Goal: Find specific page/section: Find specific page/section

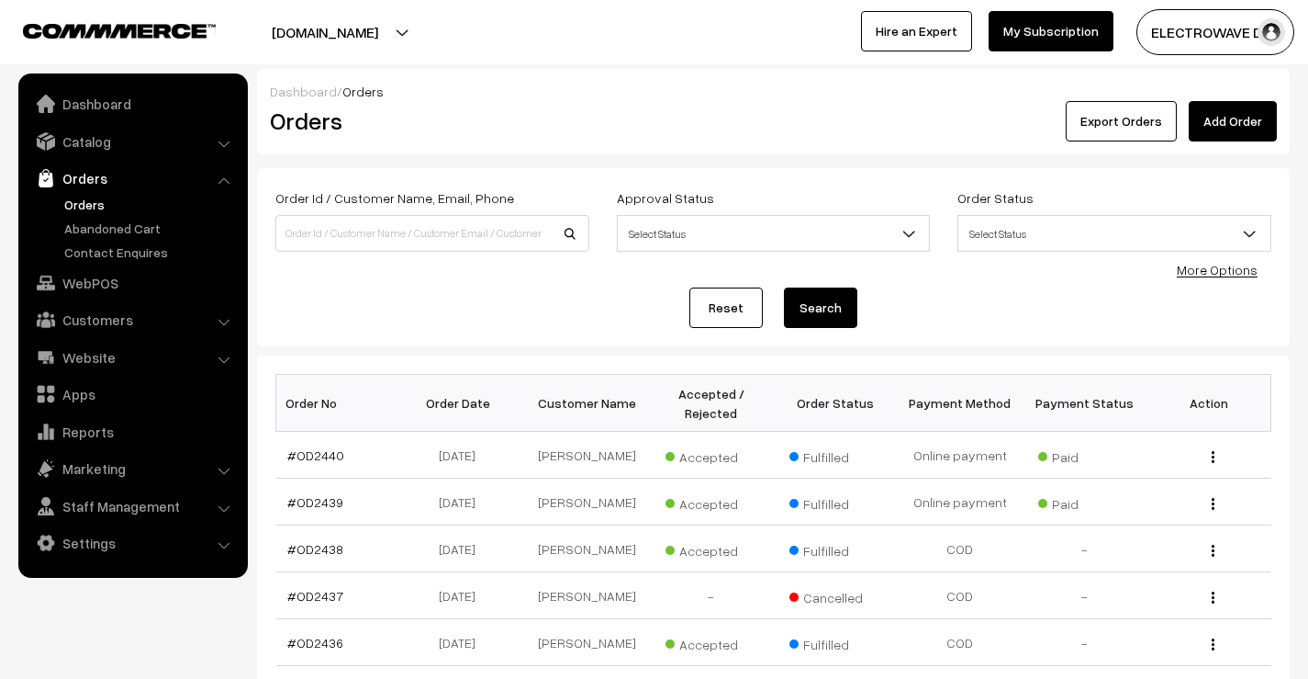
click at [85, 202] on link "Orders" at bounding box center [151, 204] width 182 height 19
click at [413, 39] on button "[DOMAIN_NAME]" at bounding box center [325, 32] width 235 height 46
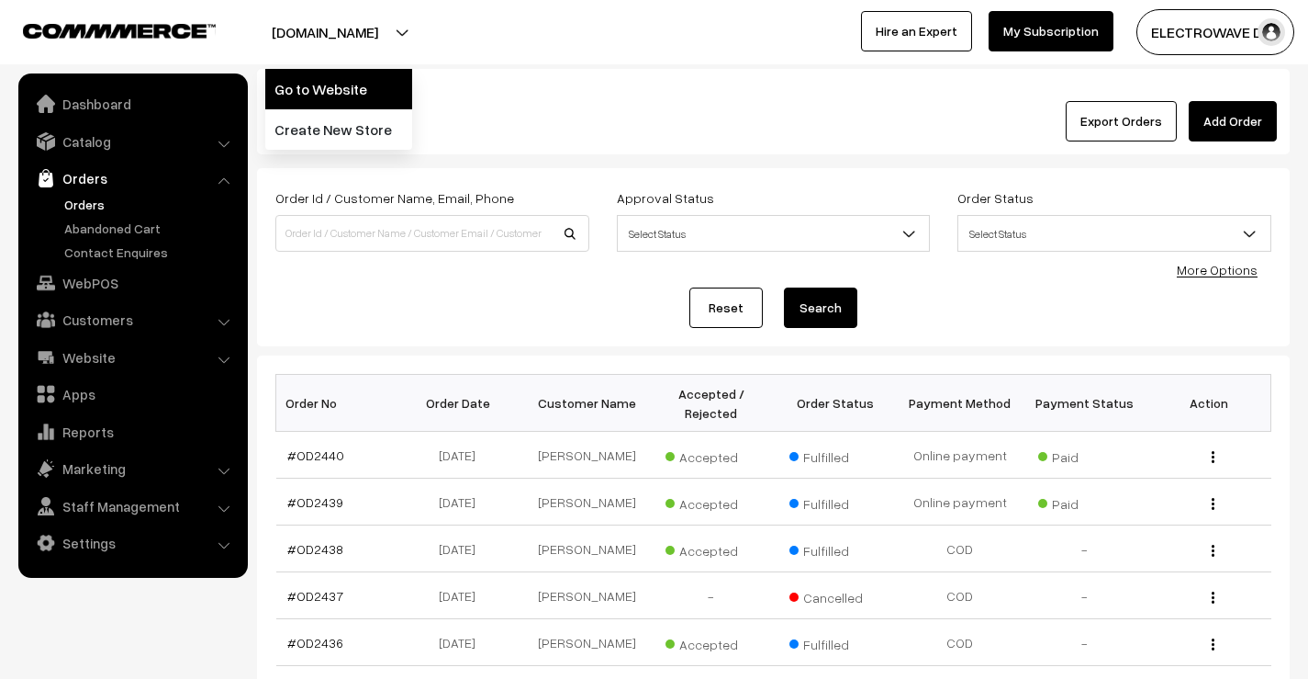
click at [369, 90] on link "Go to Website" at bounding box center [338, 89] width 147 height 40
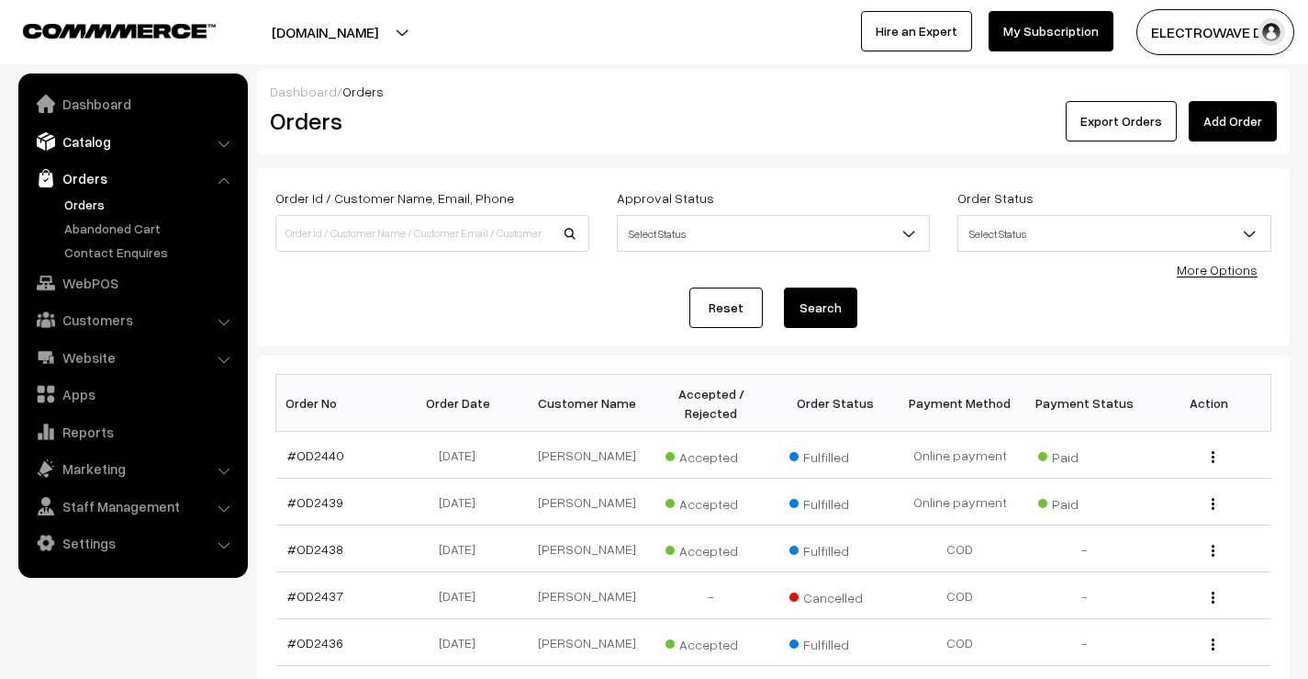
click at [97, 135] on link "Catalog" at bounding box center [132, 141] width 219 height 33
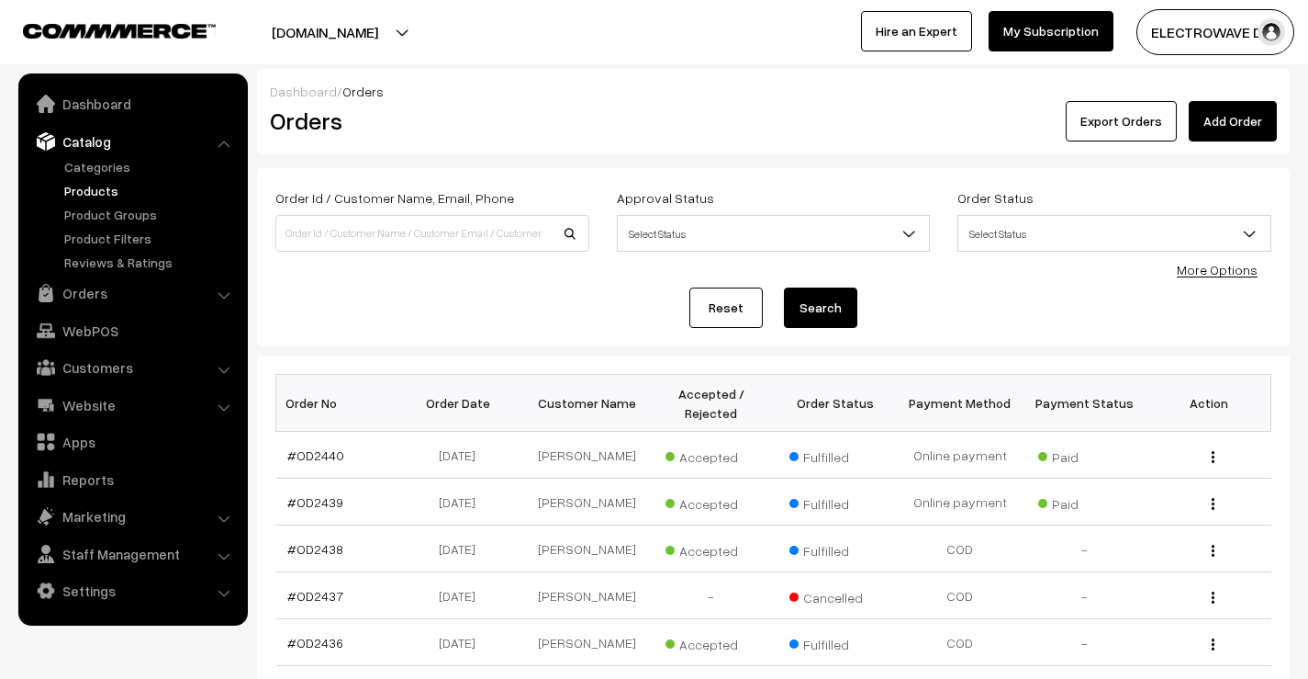
click at [91, 189] on link "Products" at bounding box center [151, 190] width 182 height 19
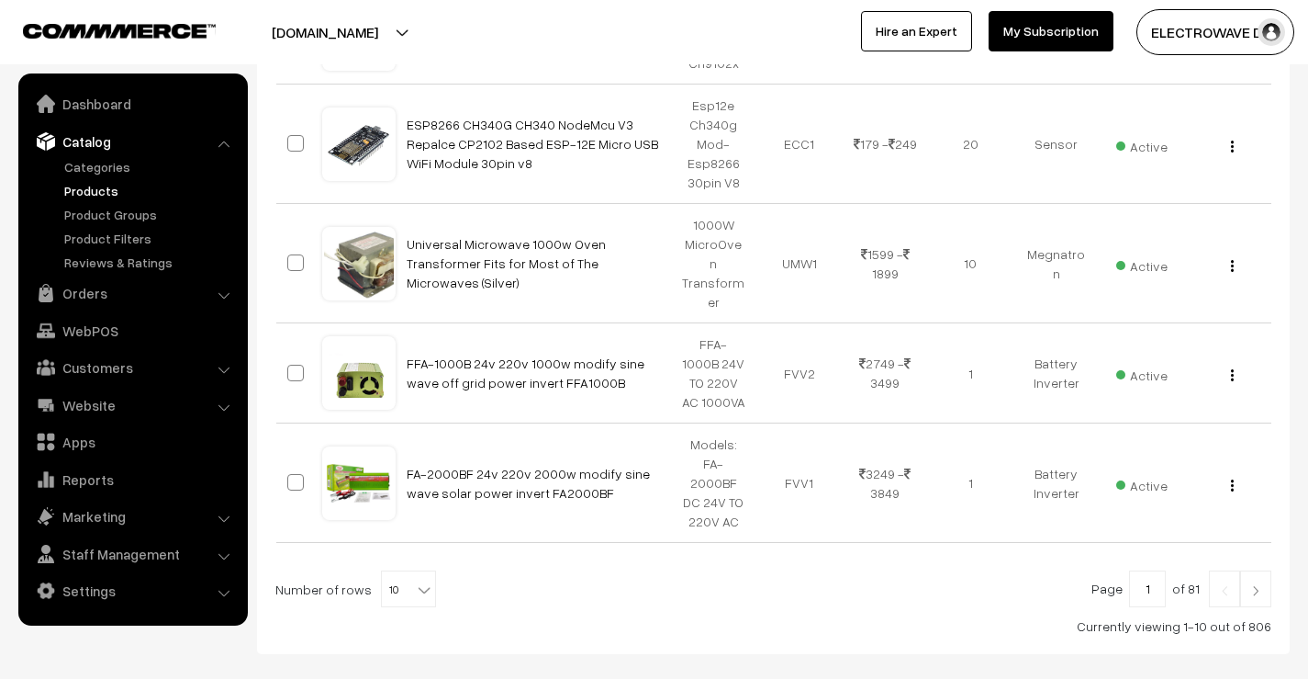
scroll to position [1135, 0]
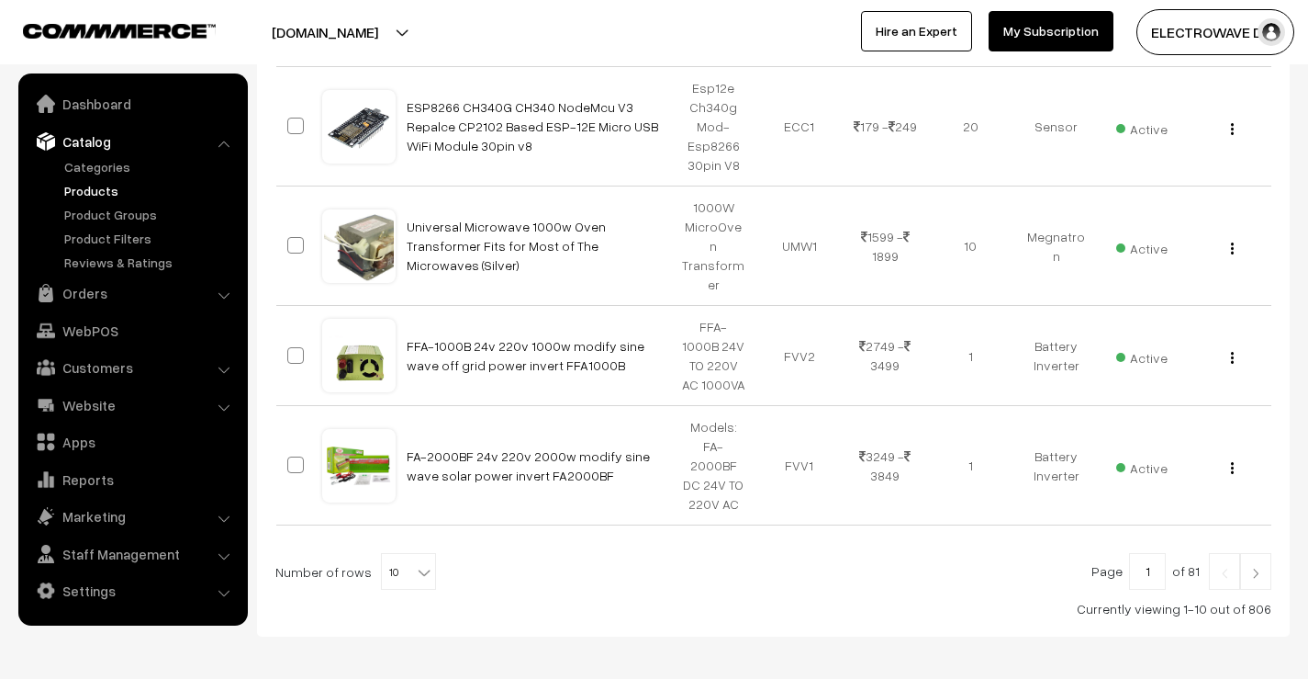
click at [1261, 553] on link at bounding box center [1256, 571] width 31 height 37
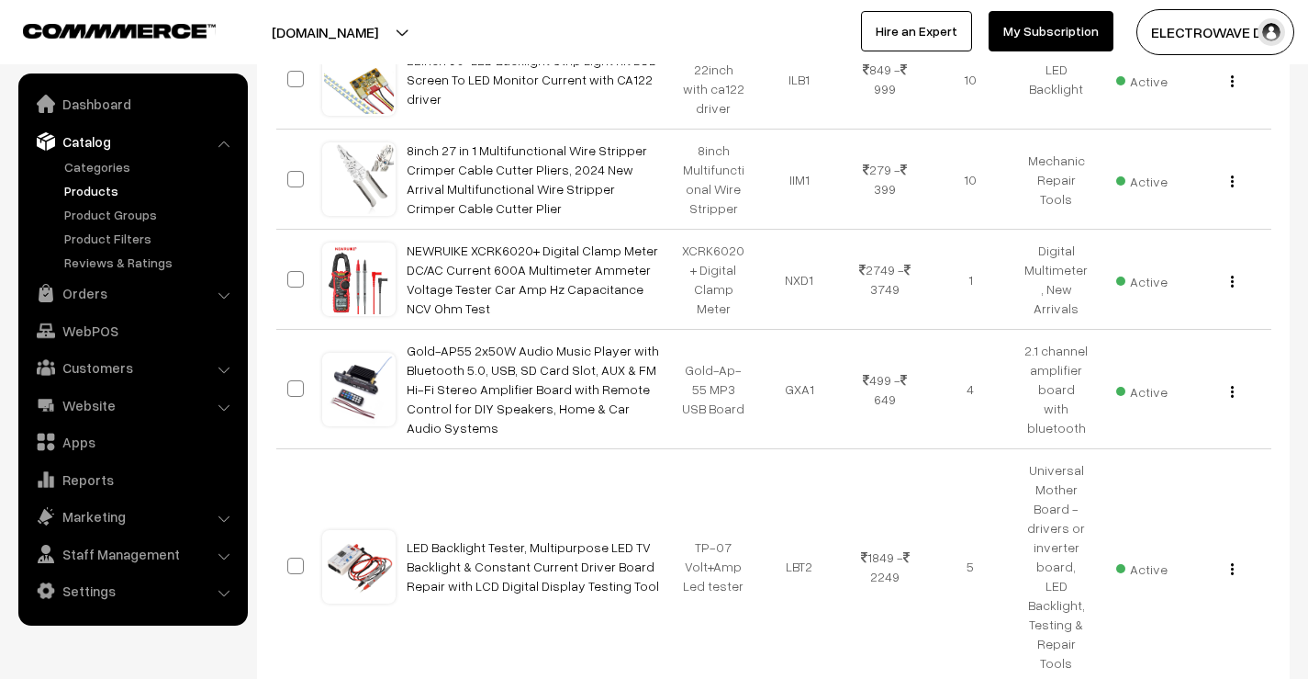
scroll to position [1010, 0]
